Goal: Task Accomplishment & Management: Use online tool/utility

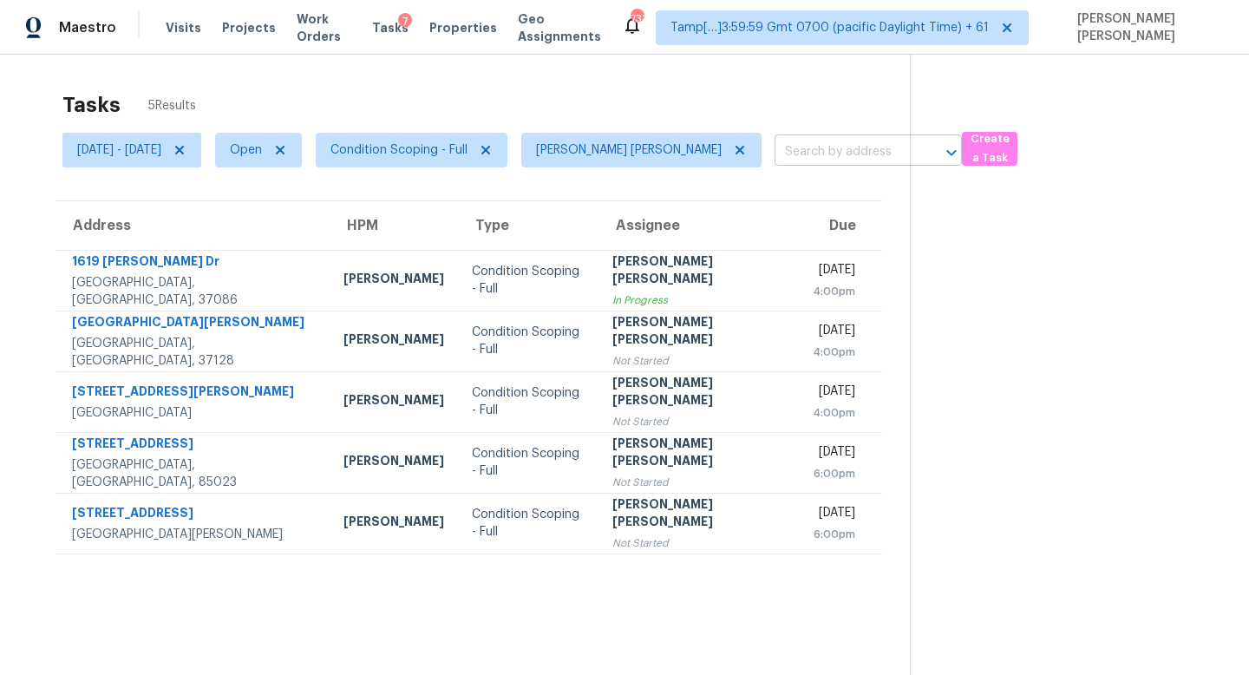
scroll to position [55, 0]
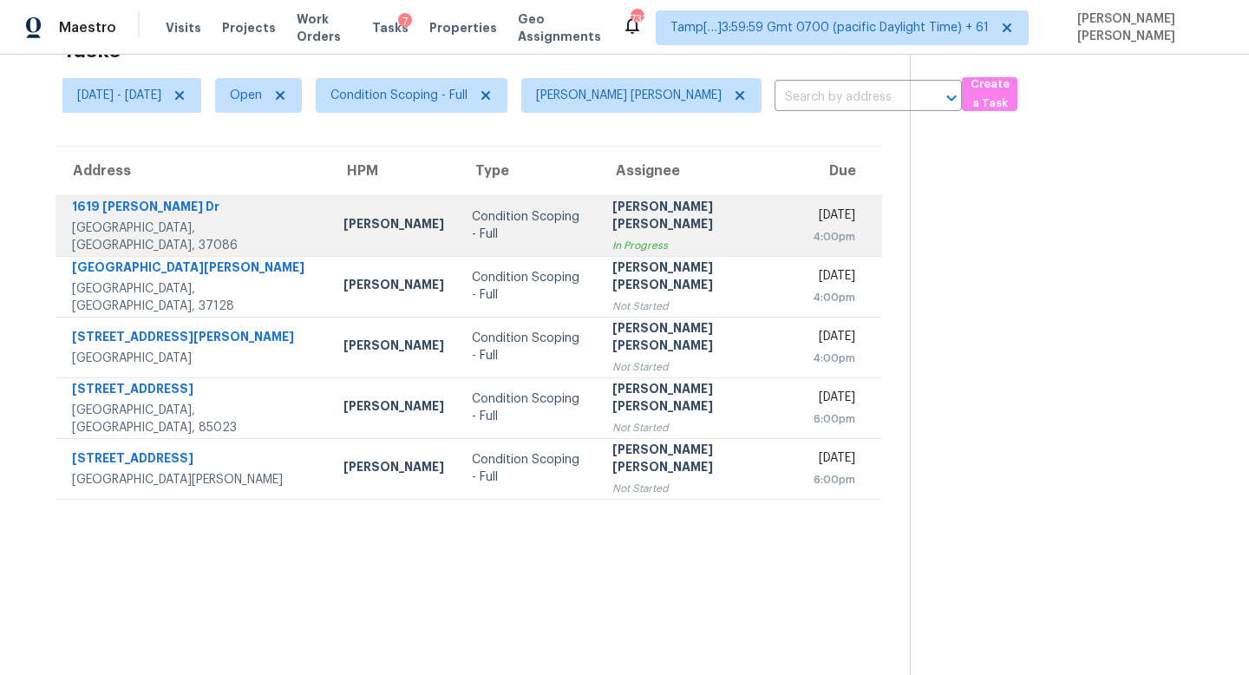
click at [237, 219] on div "1619 [PERSON_NAME] Dr" at bounding box center [194, 209] width 244 height 22
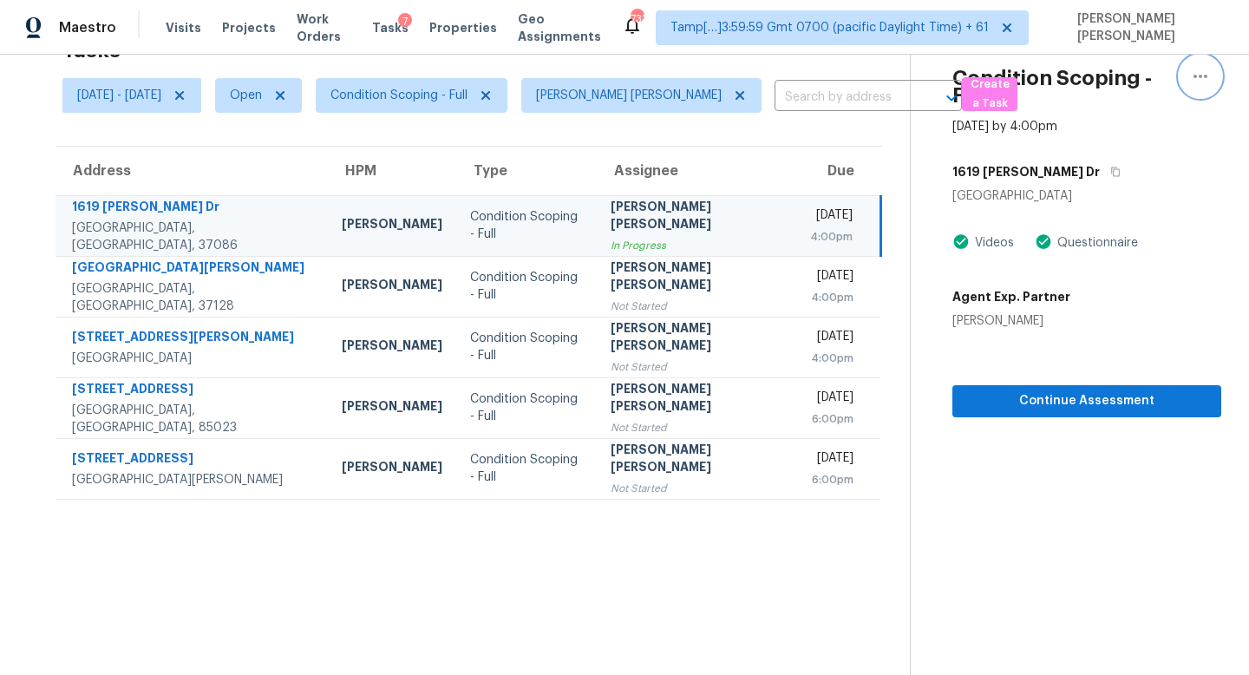
click at [1197, 82] on icon "button" at bounding box center [1200, 76] width 21 height 21
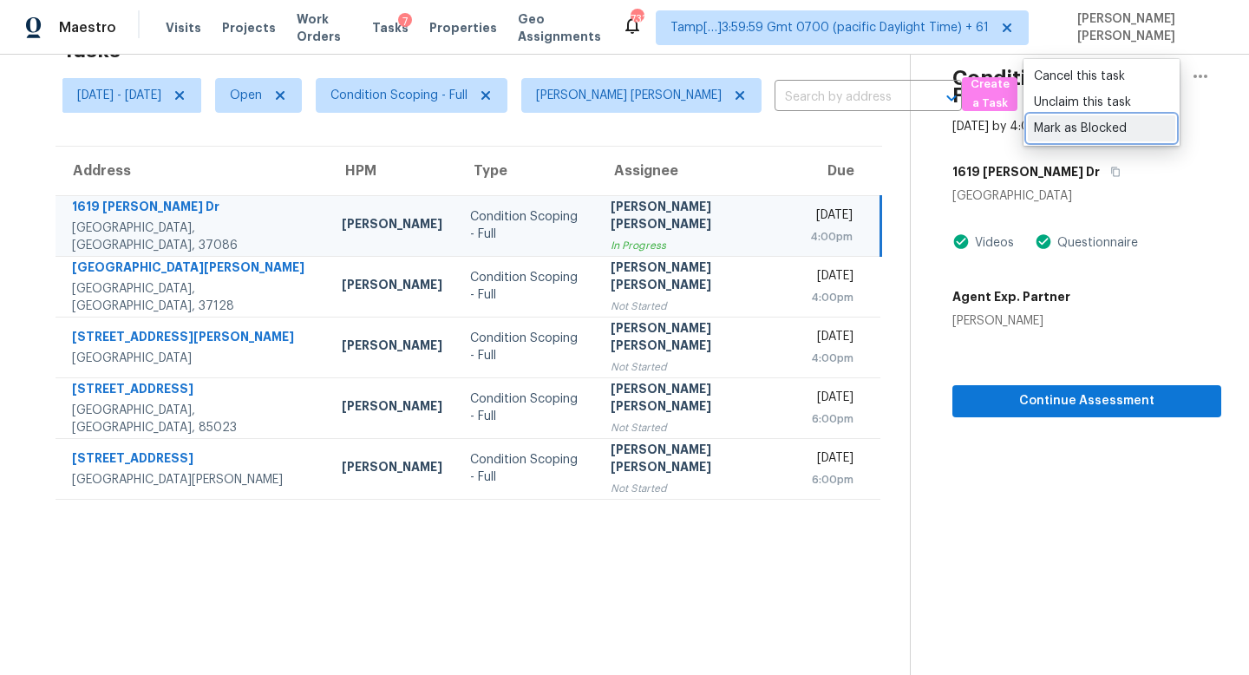
click at [1086, 129] on div "Mark as Blocked" at bounding box center [1101, 128] width 135 height 17
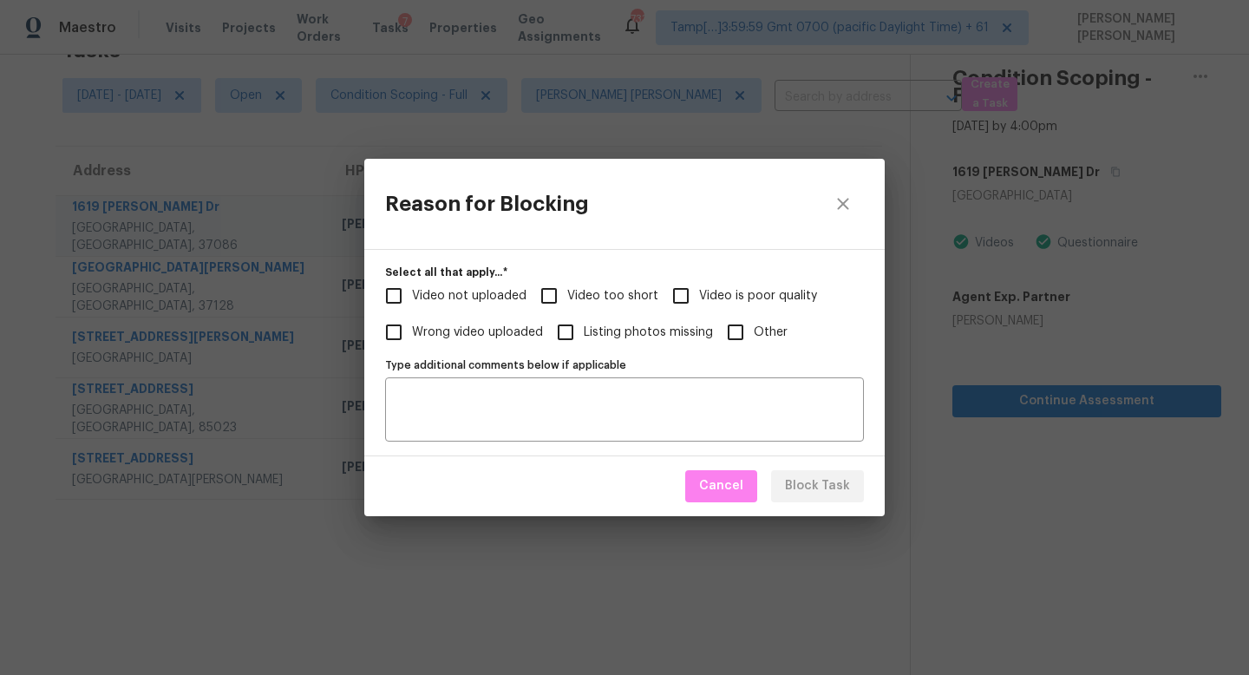
click at [444, 296] on span "Video not uploaded" at bounding box center [469, 296] width 114 height 18
click at [412, 296] on input "Video not uploaded" at bounding box center [393, 295] width 36 height 36
checkbox input "true"
click at [818, 482] on span "Block Task" at bounding box center [817, 486] width 65 height 22
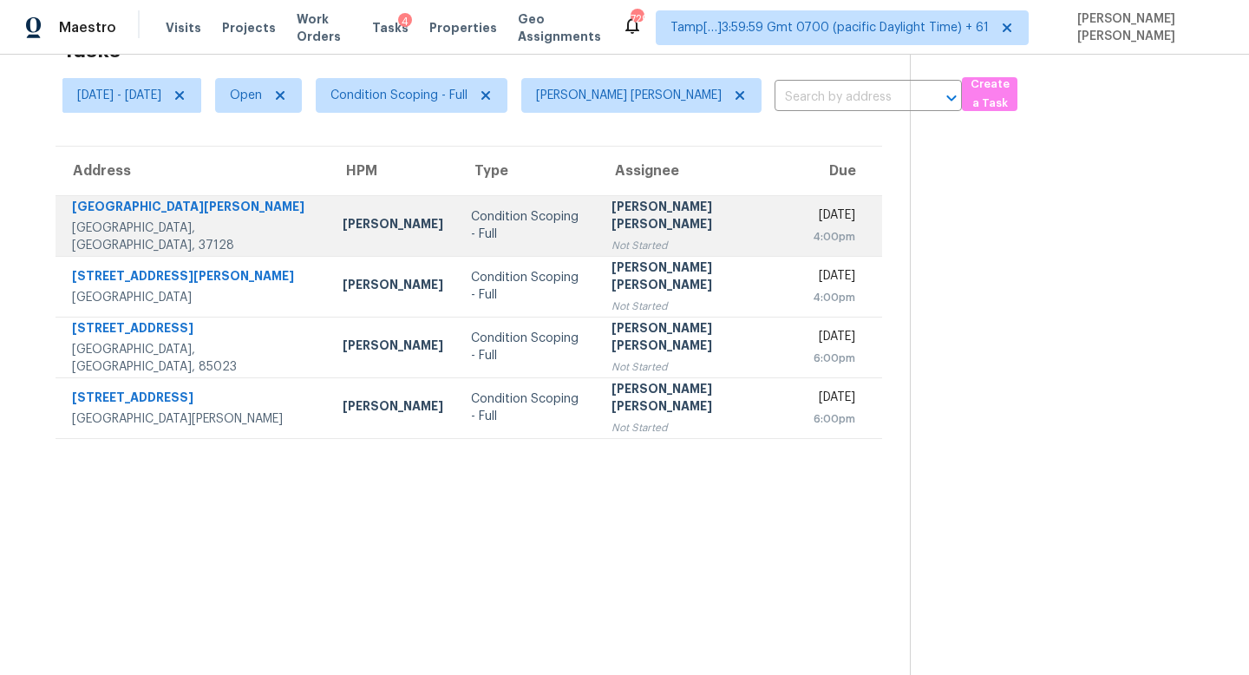
click at [545, 219] on div "Condition Scoping - Full" at bounding box center [527, 225] width 113 height 35
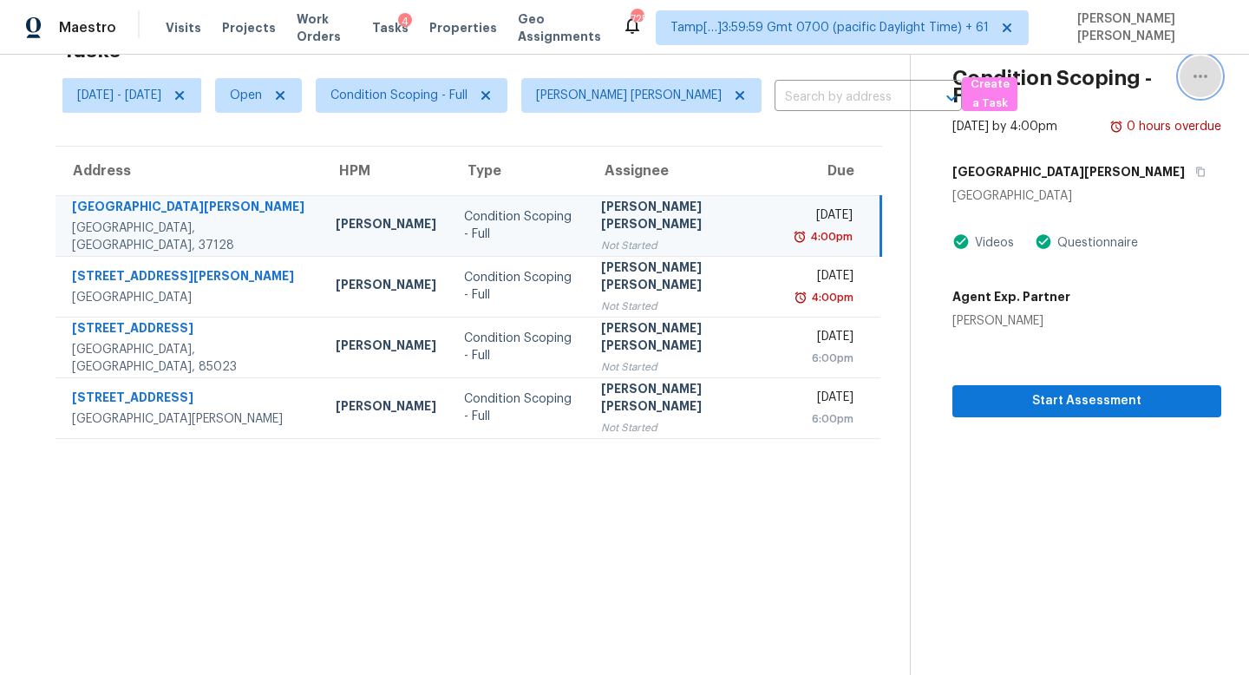
click at [1206, 74] on icon "button" at bounding box center [1200, 76] width 21 height 21
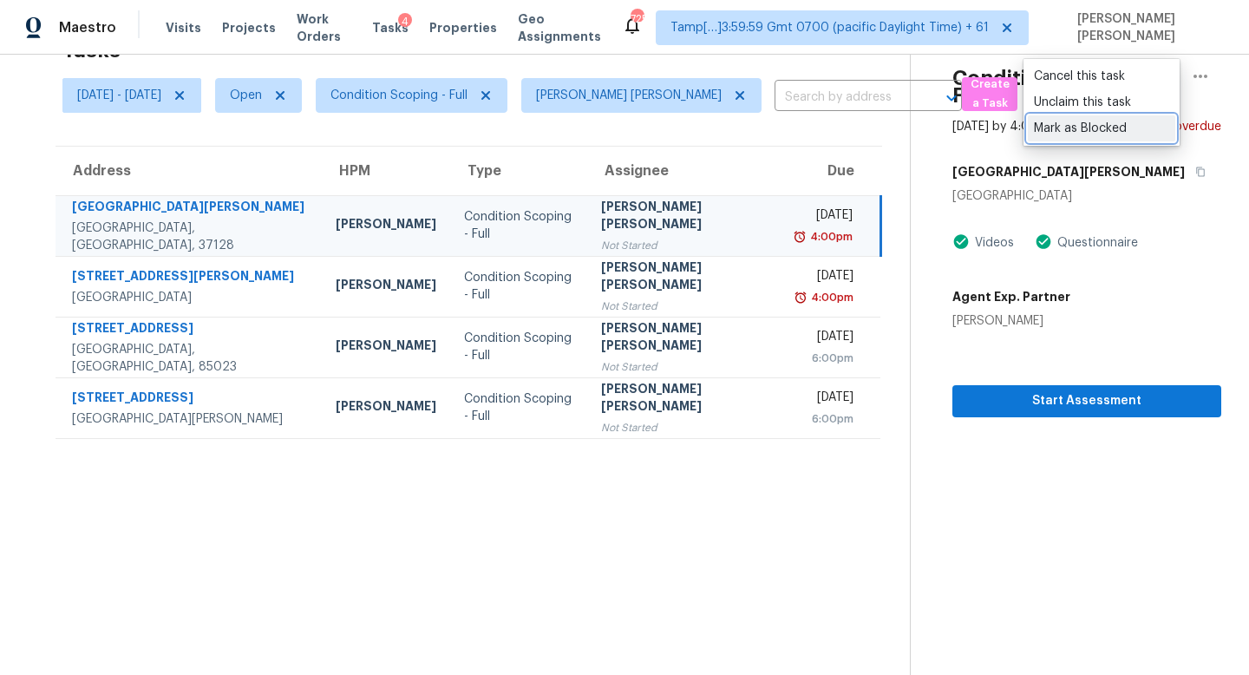
click at [1091, 127] on div "Mark as Blocked" at bounding box center [1101, 128] width 135 height 17
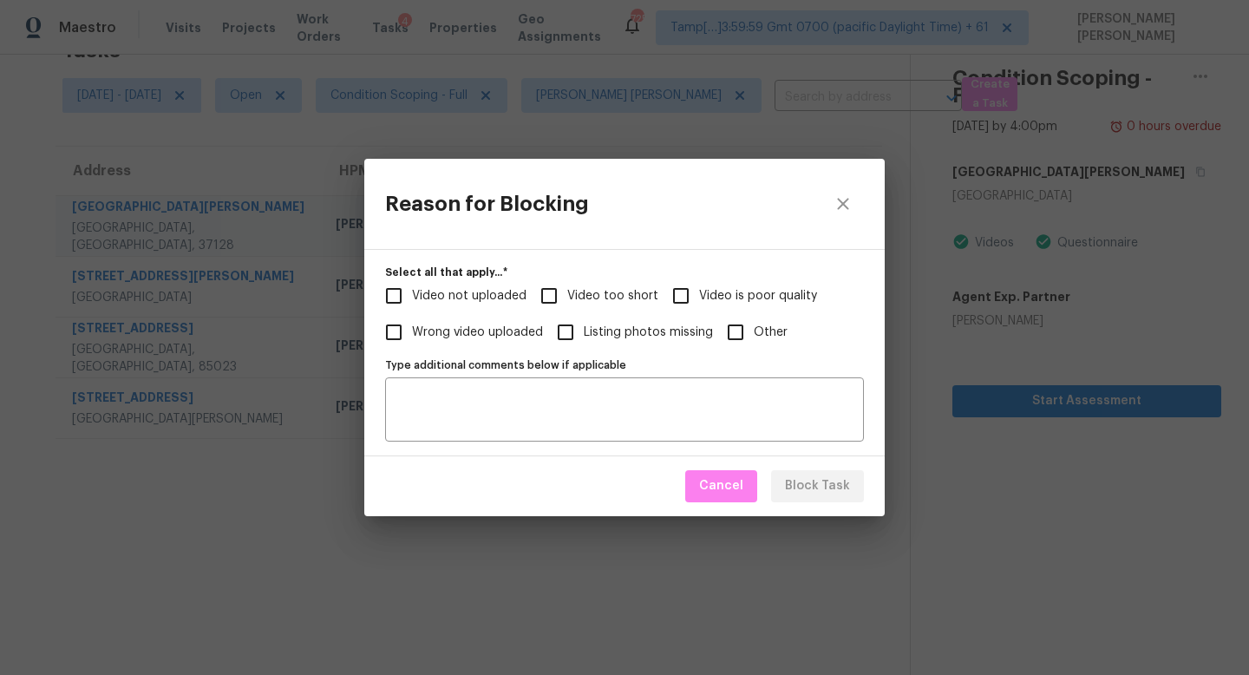
click at [417, 292] on span "Video not uploaded" at bounding box center [469, 296] width 114 height 18
click at [412, 292] on input "Video not uploaded" at bounding box center [393, 295] width 36 height 36
checkbox input "true"
click at [814, 488] on span "Block Task" at bounding box center [817, 486] width 65 height 22
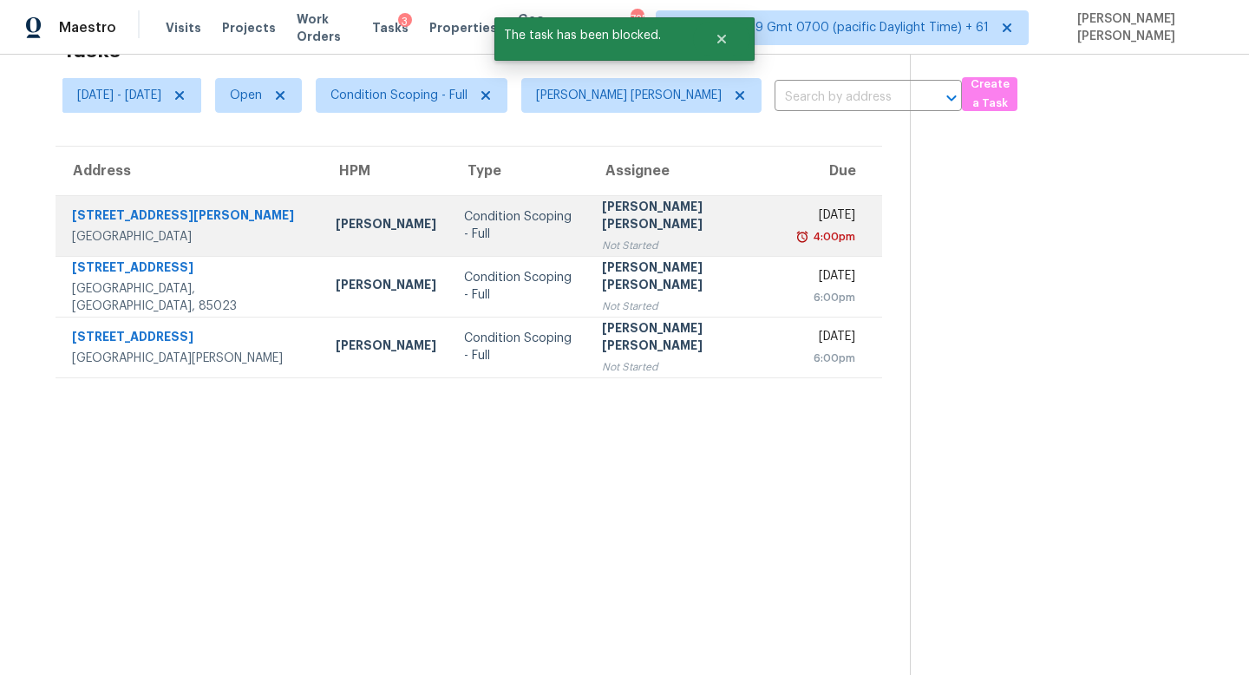
click at [484, 223] on div "Condition Scoping - Full" at bounding box center [519, 225] width 110 height 35
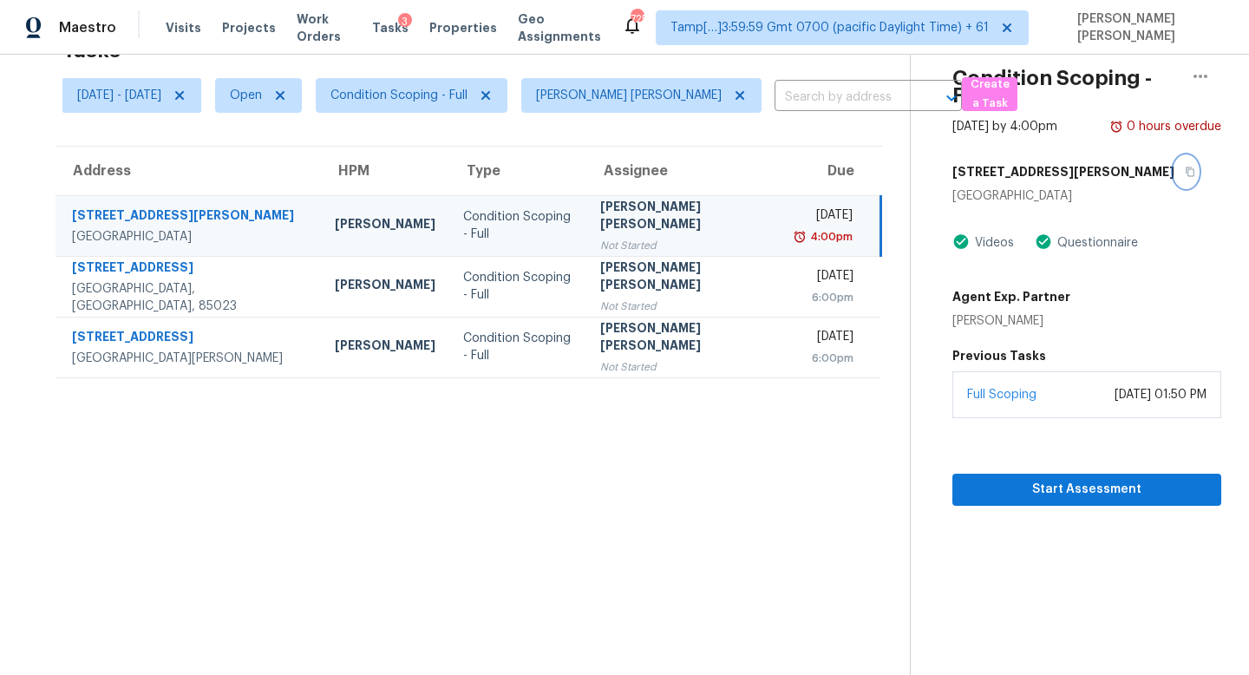
click at [1185, 167] on icon "button" at bounding box center [1189, 172] width 9 height 10
